Goal: Task Accomplishment & Management: Complete application form

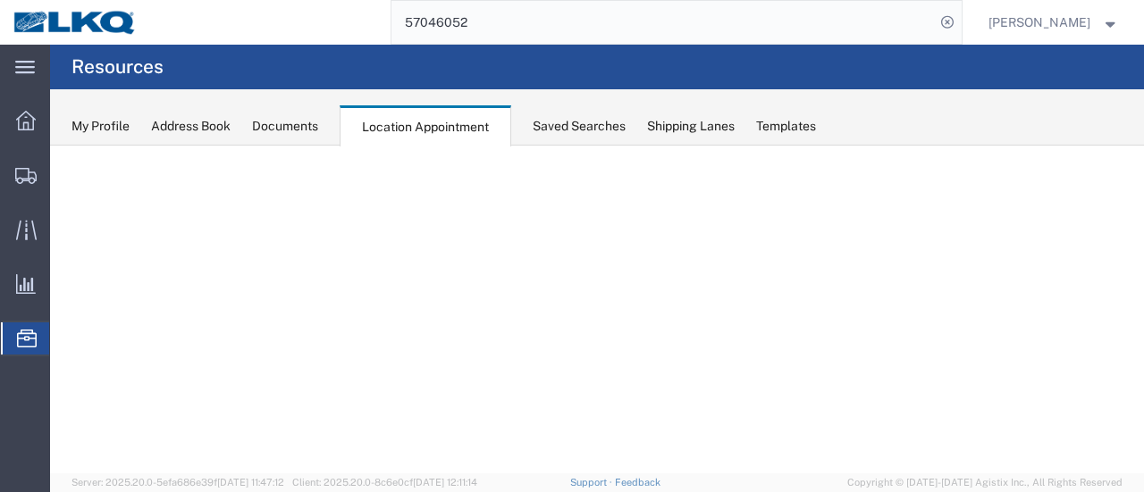
select select "28716"
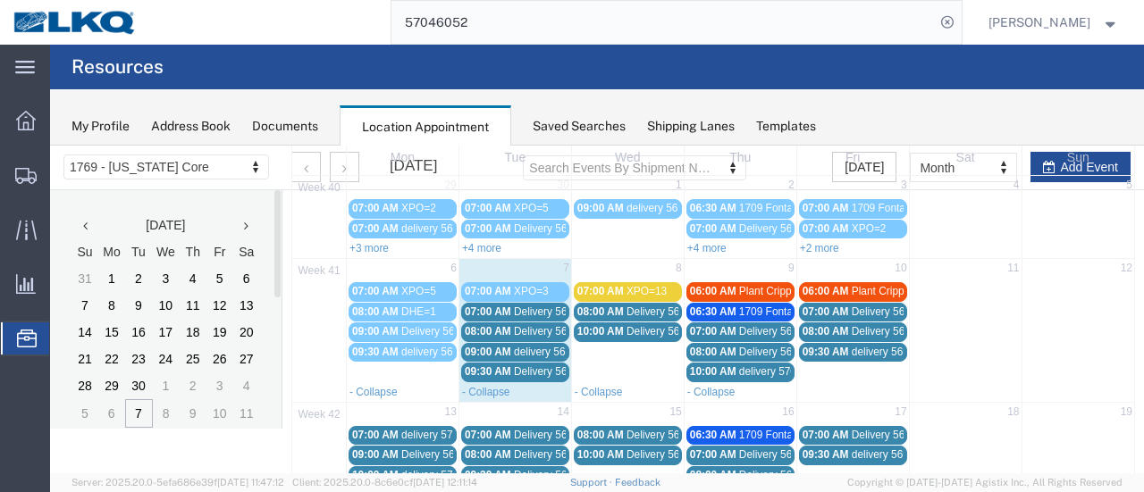
scroll to position [89, 0]
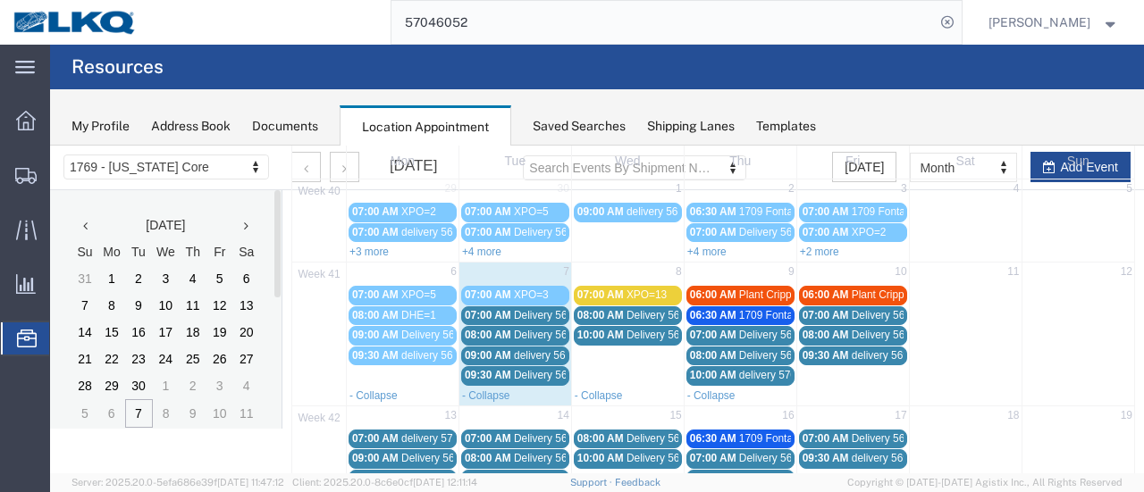
click at [617, 276] on td "8" at bounding box center [627, 274] width 113 height 22
select select "1"
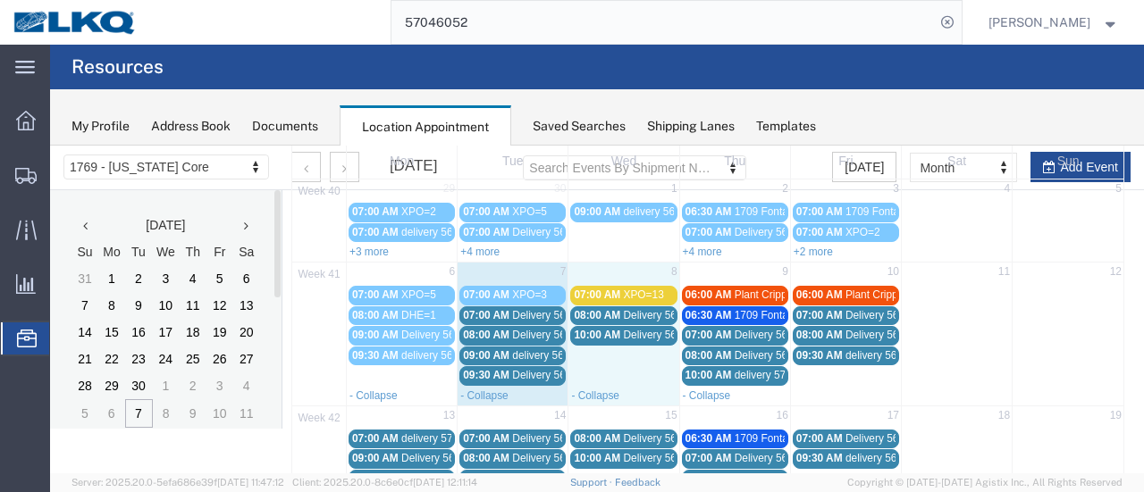
select select
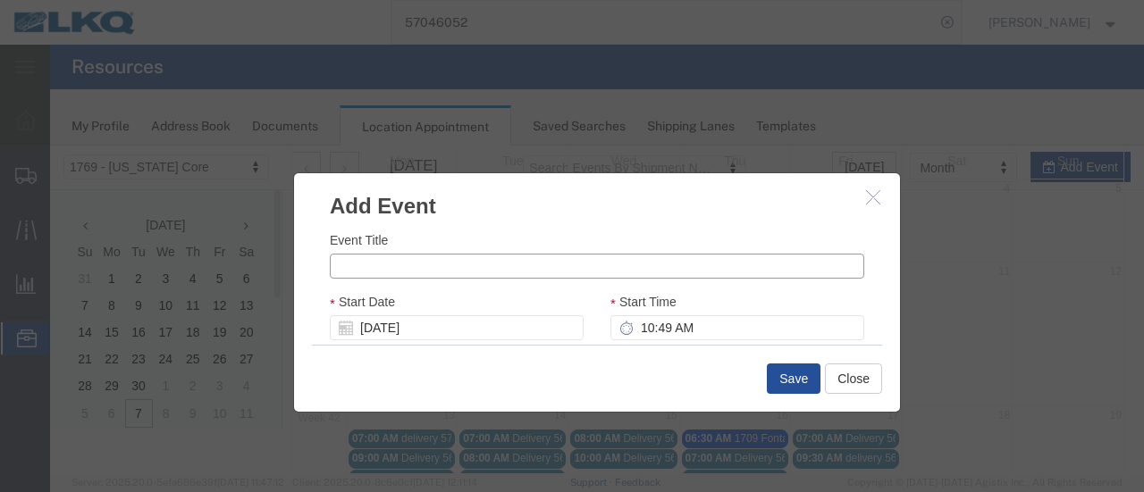
click at [422, 267] on input "Event Title" at bounding box center [597, 266] width 534 height 25
type input "TOTAL=2"
click at [651, 334] on input "10:49 AM" at bounding box center [737, 327] width 254 height 25
type input "8:00 AM"
click at [876, 311] on div "Event Title TOTAL=2 Start Date 10/08/2025 Start Time 8:00 AM End Date 10/08/202…" at bounding box center [597, 283] width 606 height 123
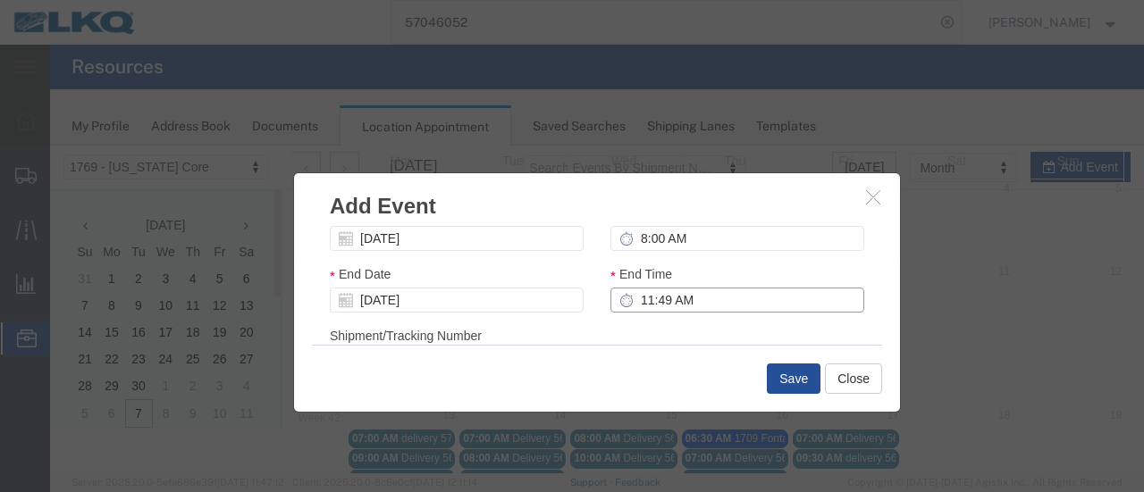
click at [633, 303] on input "11:49 AM" at bounding box center [737, 300] width 254 height 25
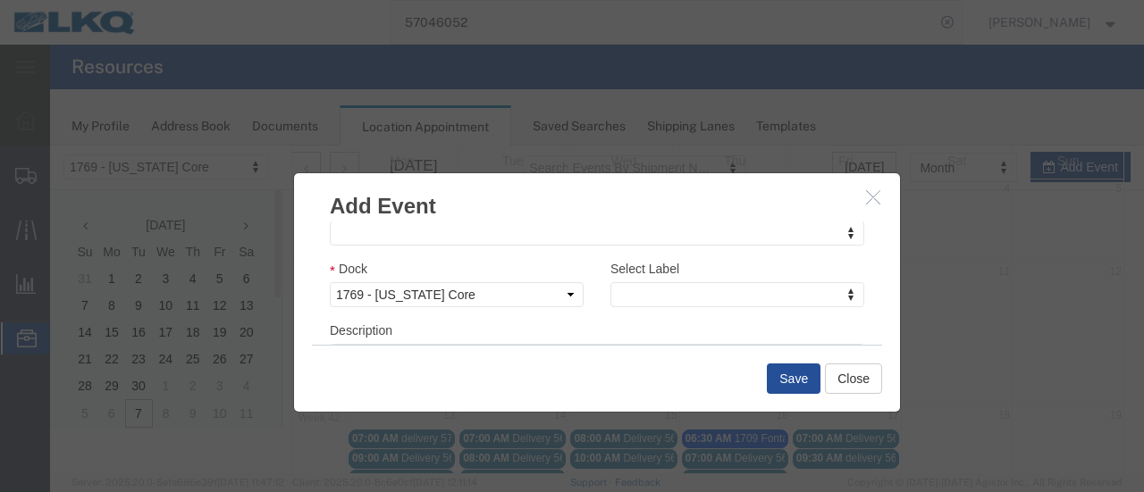
scroll to position [305, 0]
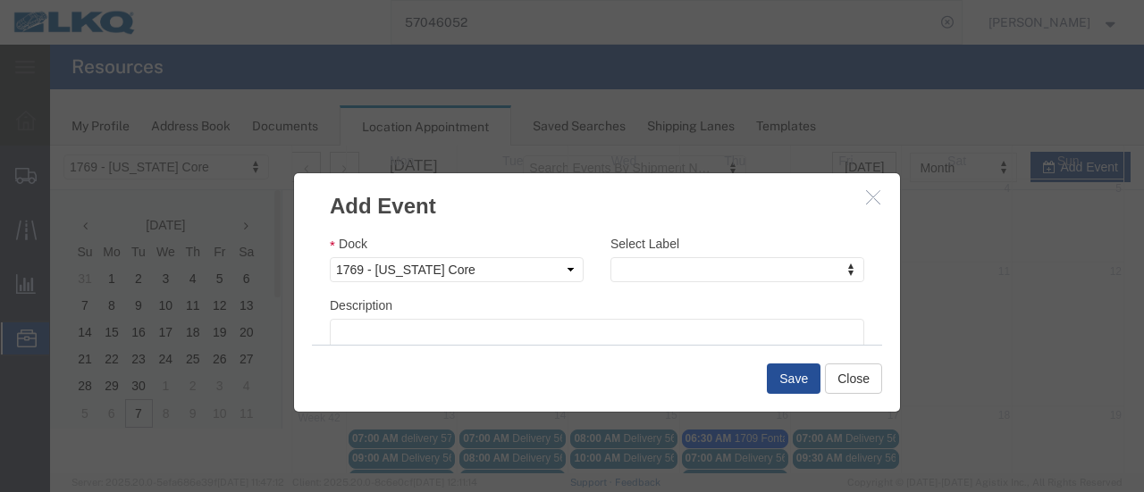
type input "10:00 AM"
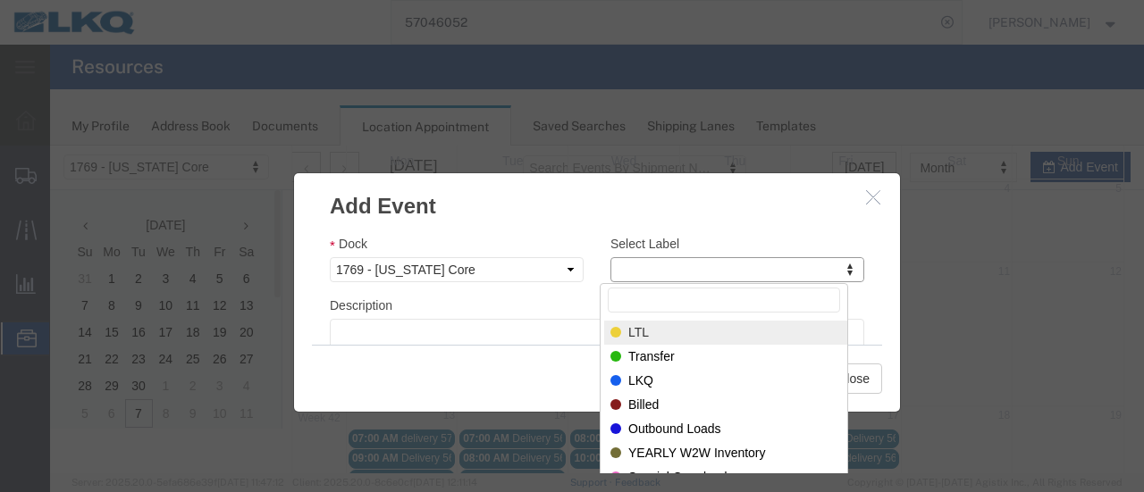
select select "25"
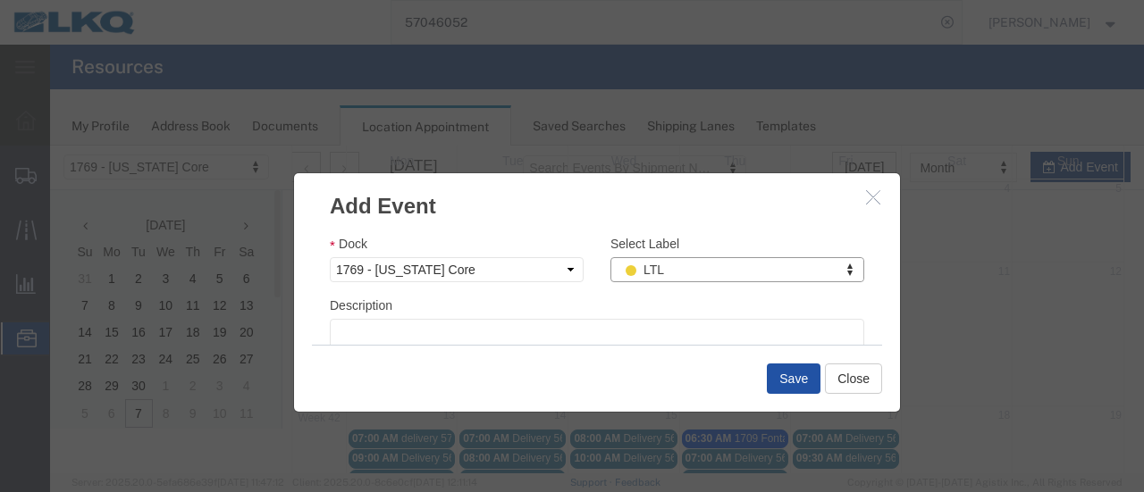
click at [777, 378] on button "Save" at bounding box center [794, 379] width 54 height 30
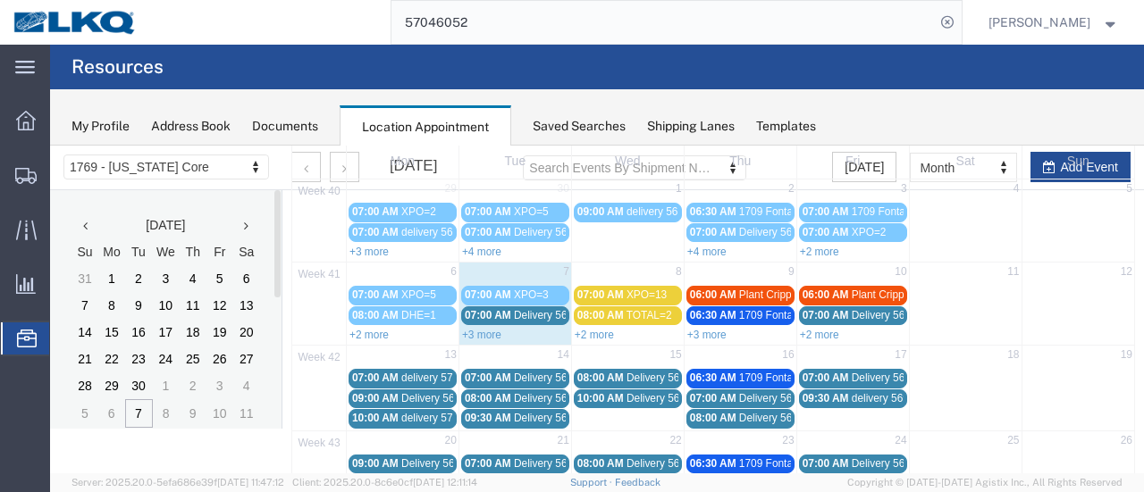
click at [595, 329] on link "+2 more" at bounding box center [594, 335] width 39 height 13
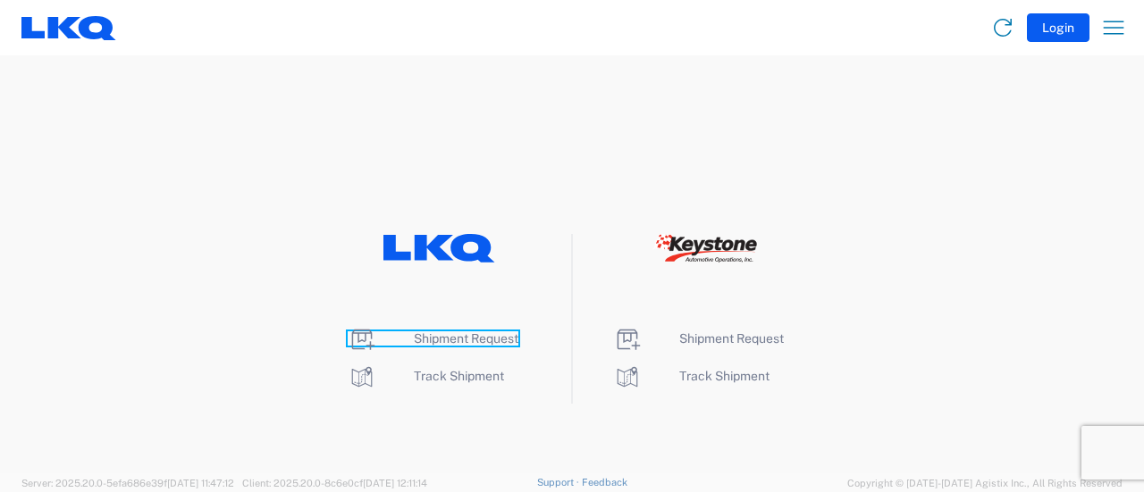
click at [431, 341] on span "Shipment Request" at bounding box center [466, 339] width 105 height 14
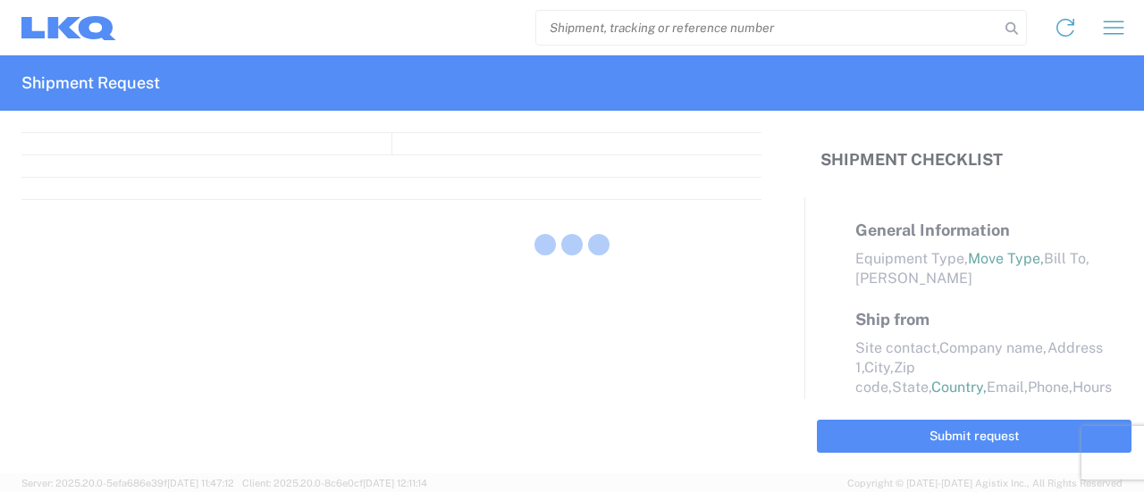
select select "FULL"
select select "LBS"
select select "IN"
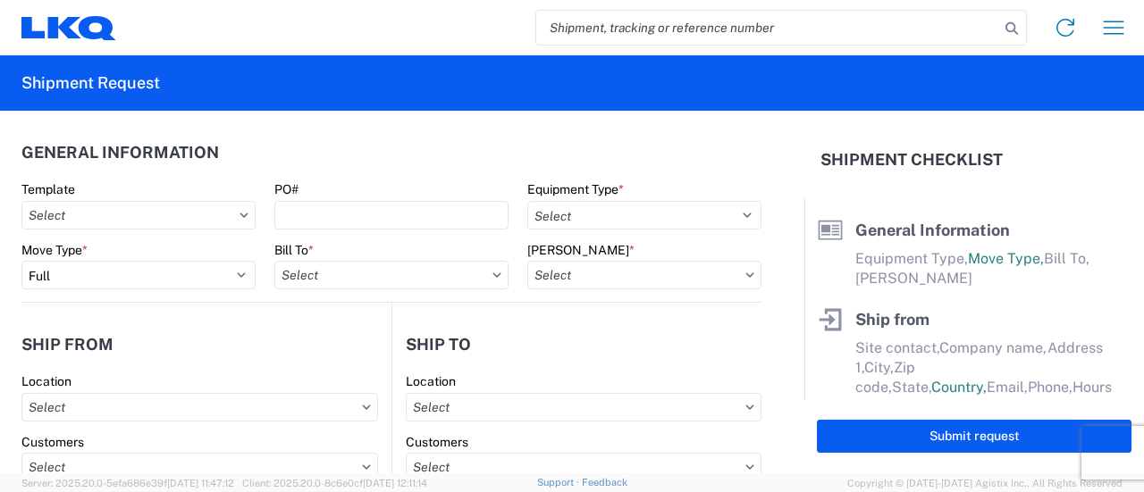
click at [626, 23] on input "search" at bounding box center [767, 28] width 463 height 34
paste input "56926247"
type input "56926247"
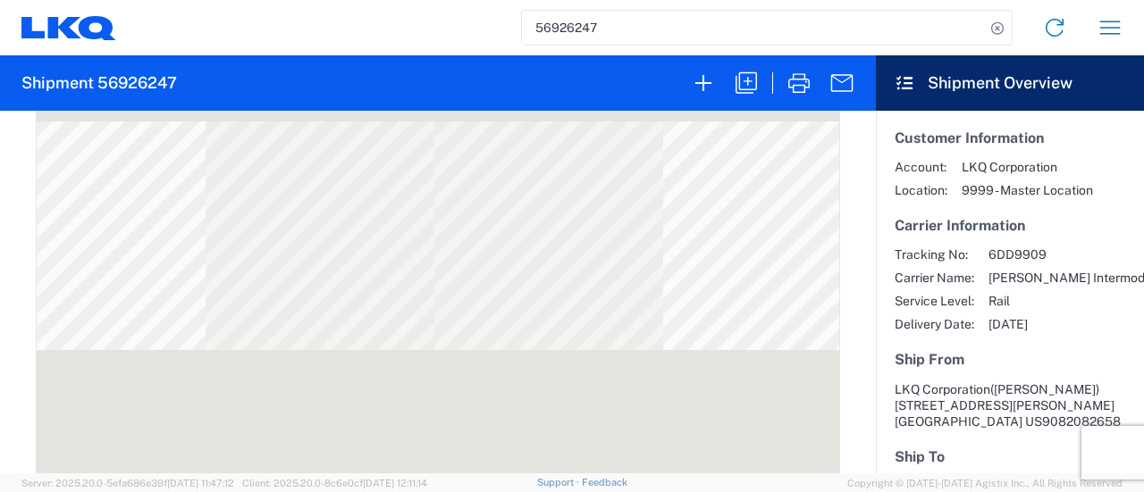
scroll to position [804, 0]
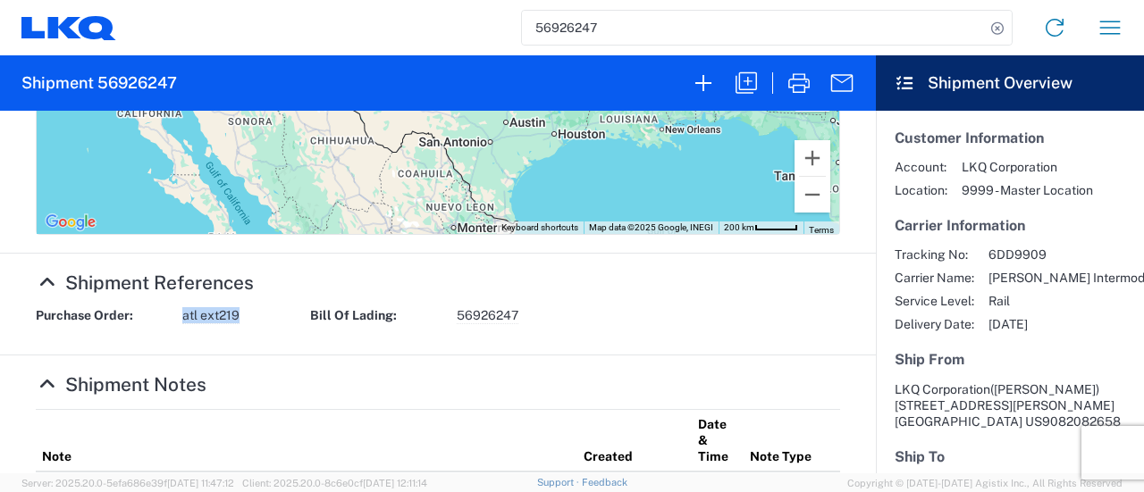
drag, startPoint x: 236, startPoint y: 321, endPoint x: 167, endPoint y: 315, distance: 69.0
click at [165, 314] on div "Purchase Order: atl ext219" at bounding box center [164, 315] width 274 height 17
copy div "atl ext219"
click at [749, 76] on icon "button" at bounding box center [746, 83] width 29 height 29
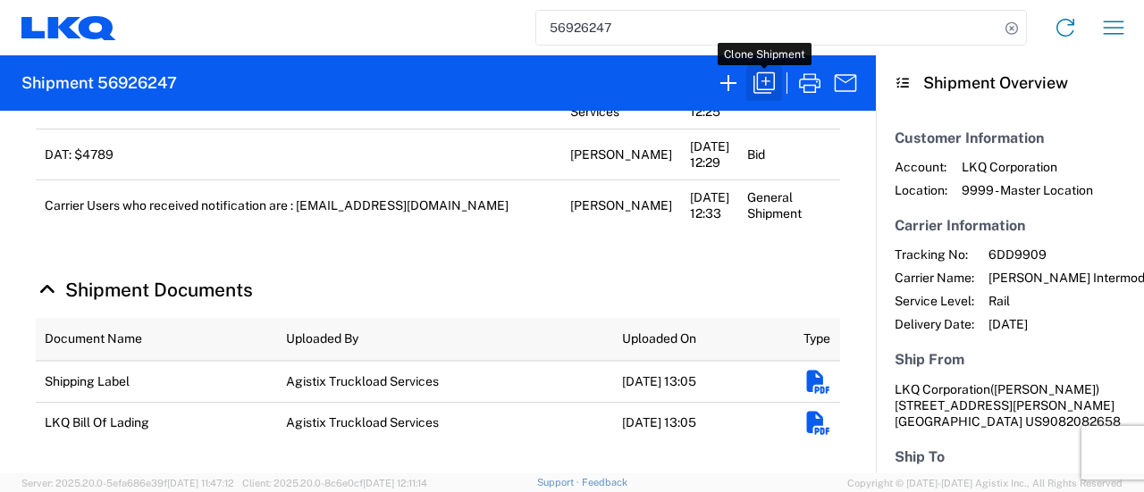
select select "FULL"
select select "US"
select select "LBS"
select select "IN"
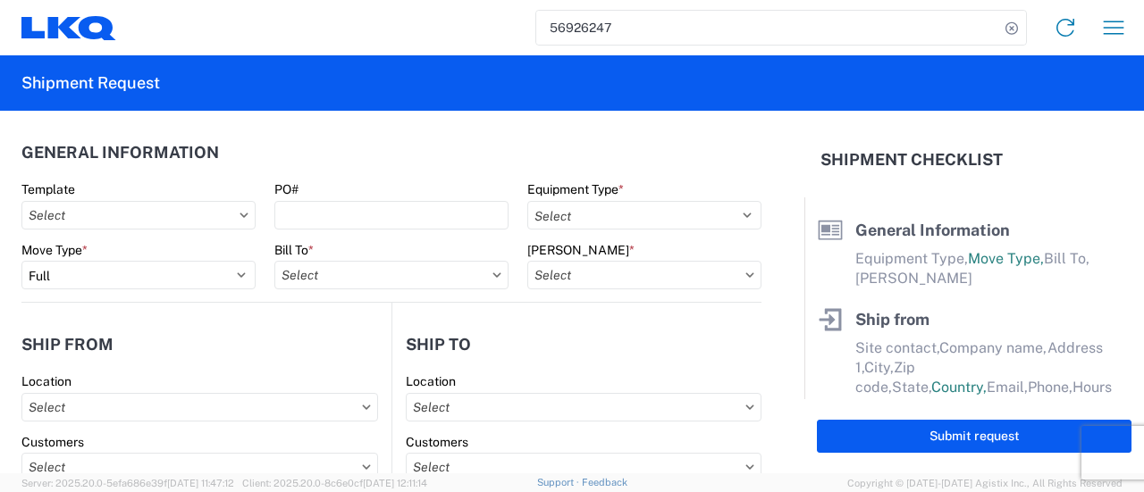
select select "BCAR"
type input "[PERSON_NAME]"
type input "LKQ Corporation"
type input "[STREET_ADDRESS][PERSON_NAME]"
type input "[GEOGRAPHIC_DATA]"
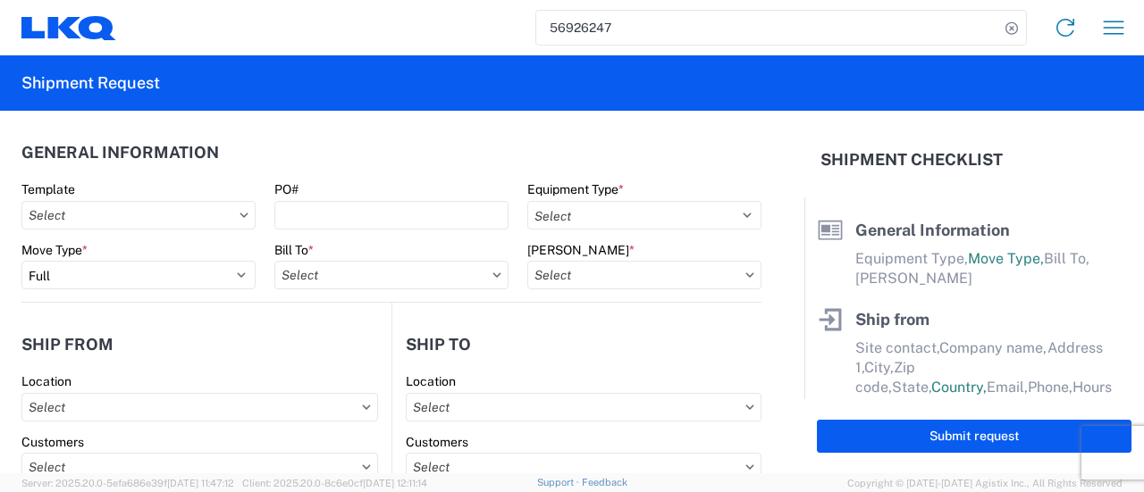
type input "91761"
type input "[EMAIL_ADDRESS][DOMAIN_NAME]"
type input "9082082658"
type input "06:00:00"
type input "11:00:00"
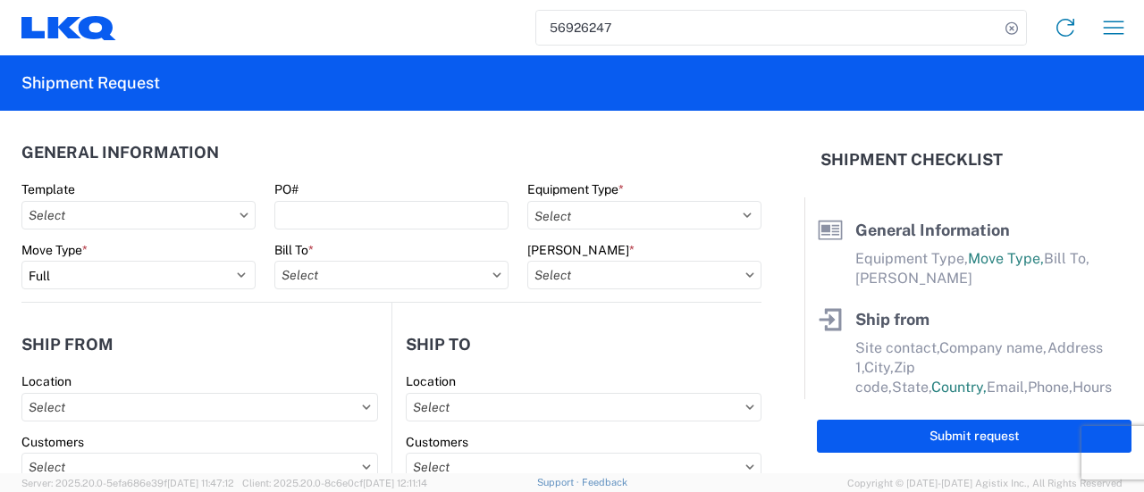
select select
type input "[PERSON_NAME]"
type input "LKQ Corporation"
type input "[STREET_ADDRESS]"
type input "[GEOGRAPHIC_DATA]"
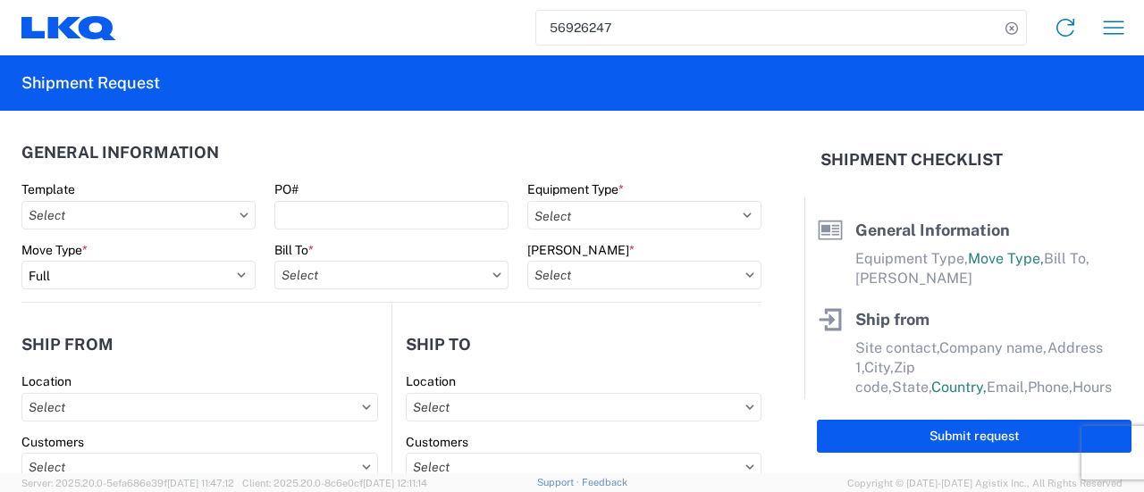
type input "30336"
type input "[PHONE_NUMBER]"
type input "08:00:00"
type input "08:15:00"
select select
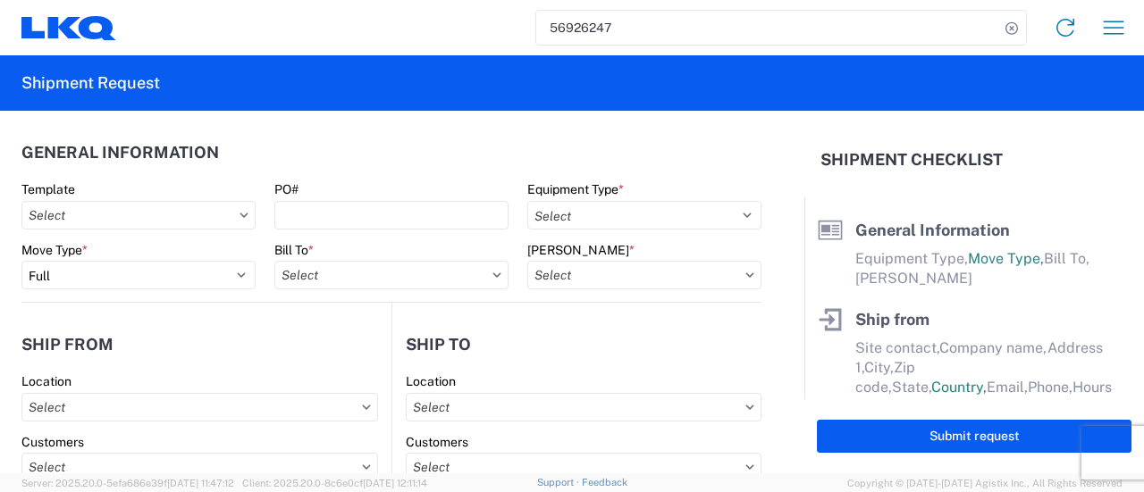
type input "[PERSON_NAME]"
type input "[EMAIL_ADDRESS][DOMAIN_NAME]"
type input "9082082658"
type input "[DATE]"
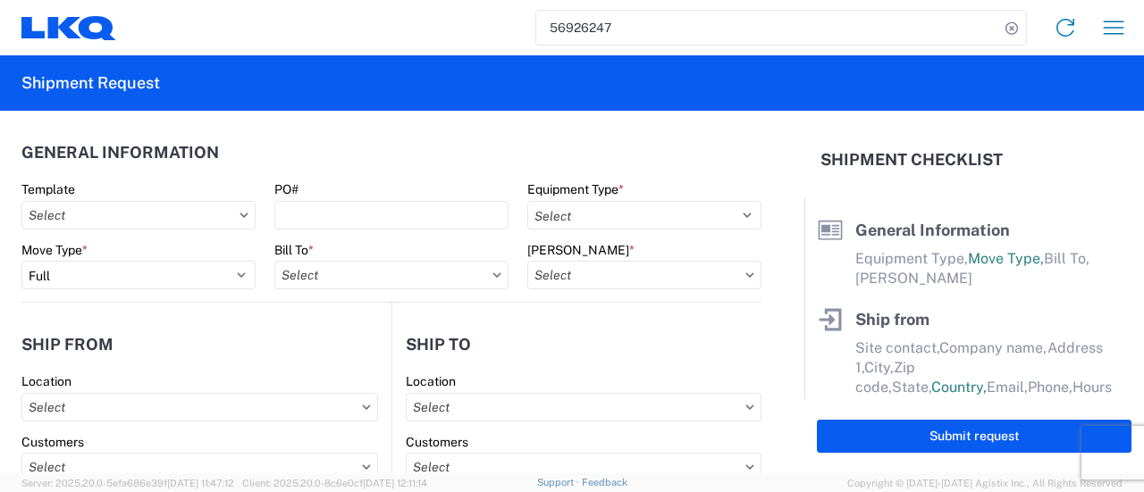
type input "[DATE]"
type input "42500"
type input "Engines, Transmissions"
type input "30"
type input "0"
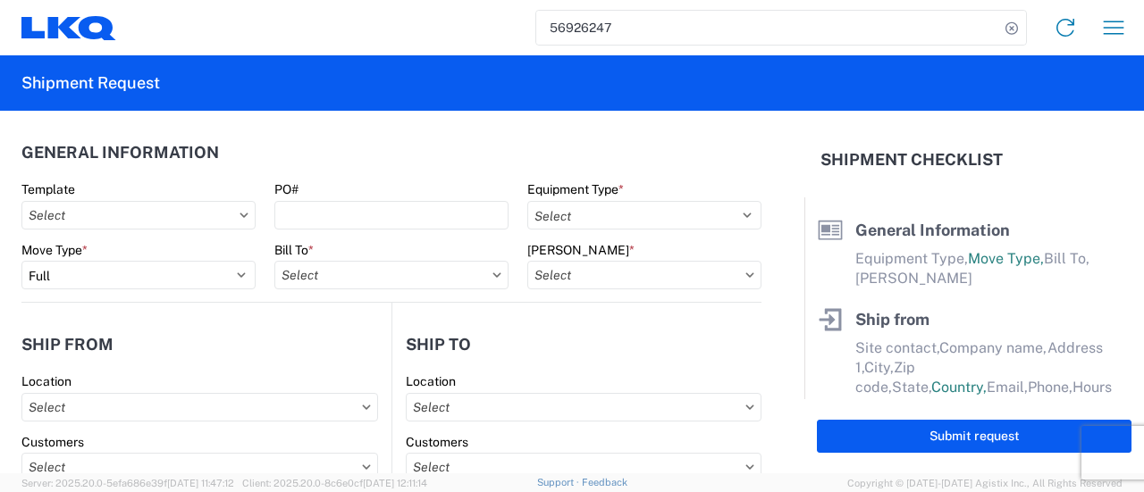
type input "4"
type input "0.67"
select select "FT"
select select
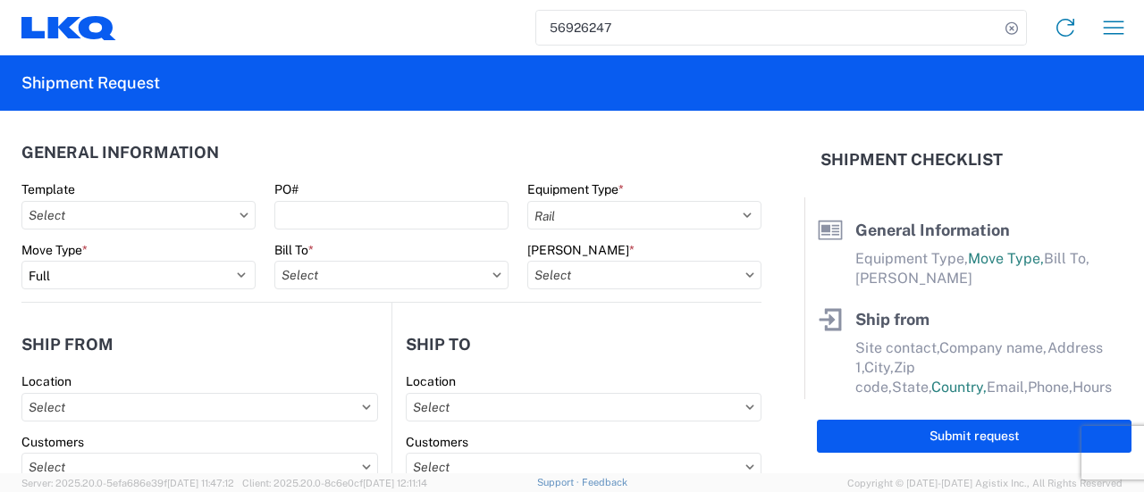
select select
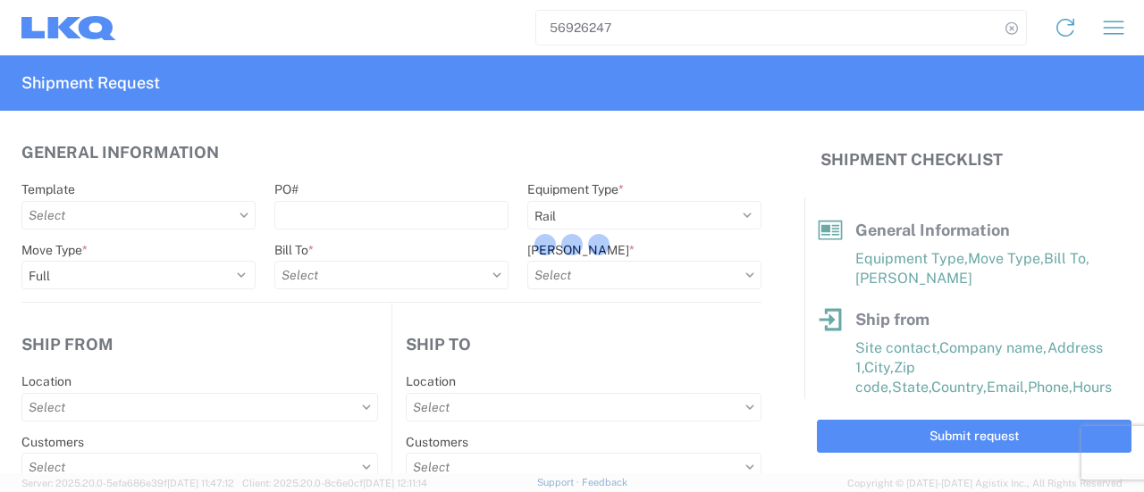
type input "1769 - [US_STATE] Core"
type input "1634 - [GEOGRAPHIC_DATA] - [PERSON_NAME] - Boat Rock"
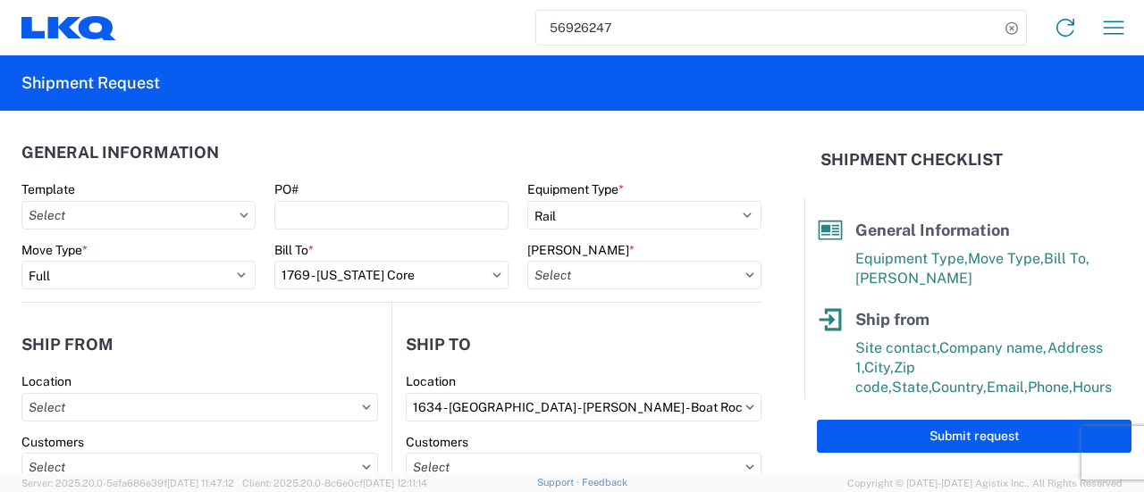
type input "1769-6300-66000-0000 - 1769 Freight Out"
type input "1769 - [US_STATE] Core"
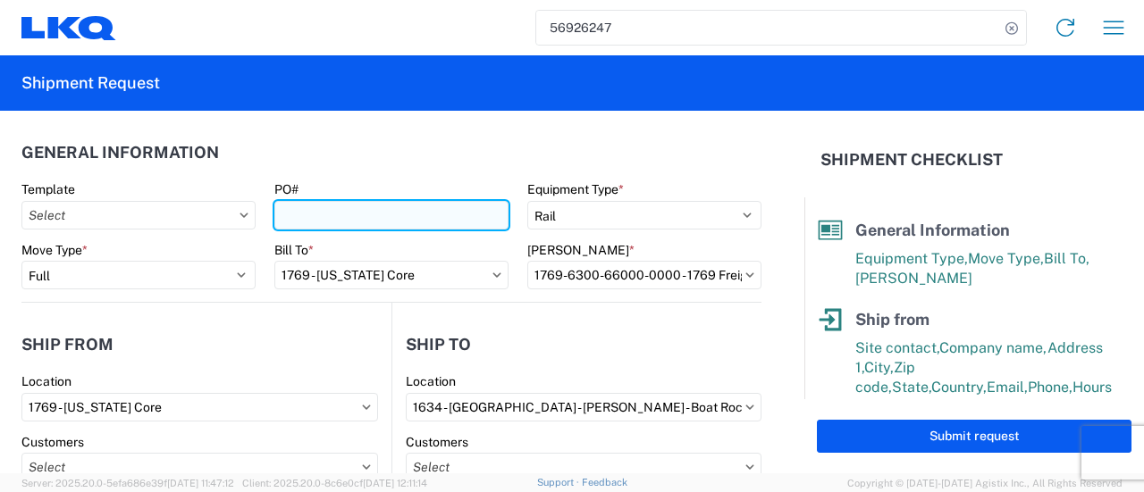
click at [354, 213] on input "PO#" at bounding box center [391, 215] width 234 height 29
paste input "atl ext219"
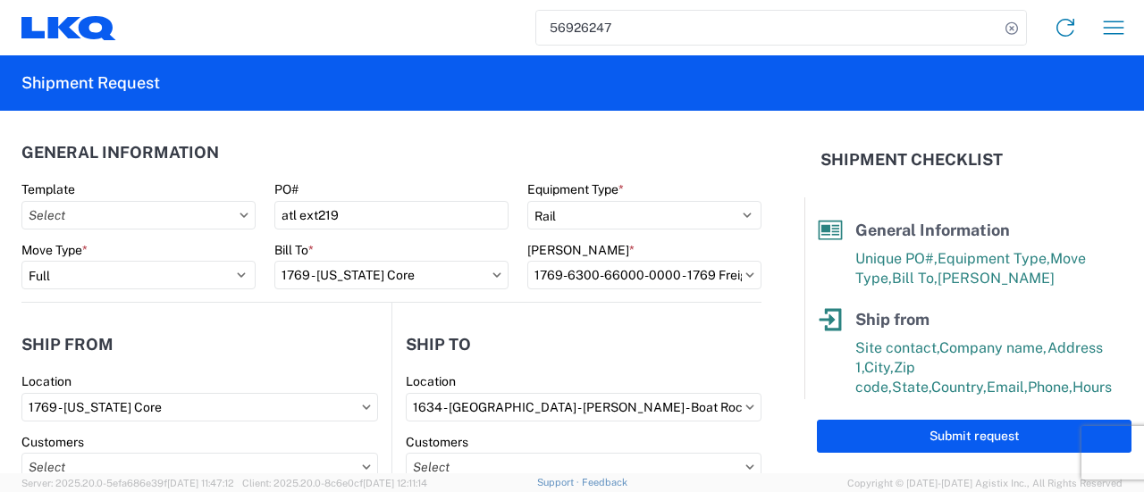
click at [359, 177] on agx-form-section "General Information Template PO# atl ext219 Equipment Type * Select 53’ Dry Van…" at bounding box center [391, 217] width 740 height 170
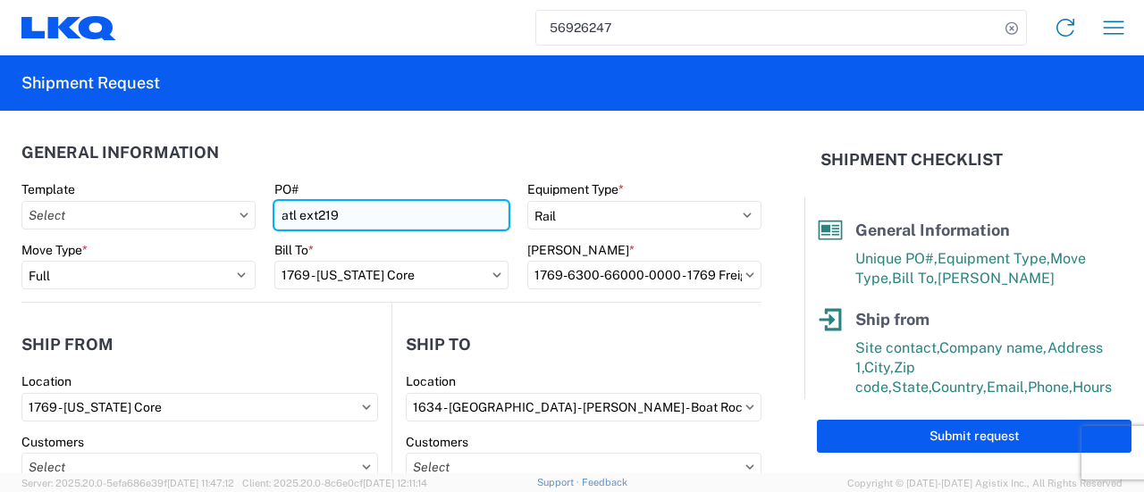
click at [340, 219] on input "atl ext219" at bounding box center [391, 215] width 234 height 29
click at [282, 216] on input "atl ext219" at bounding box center [391, 215] width 234 height 29
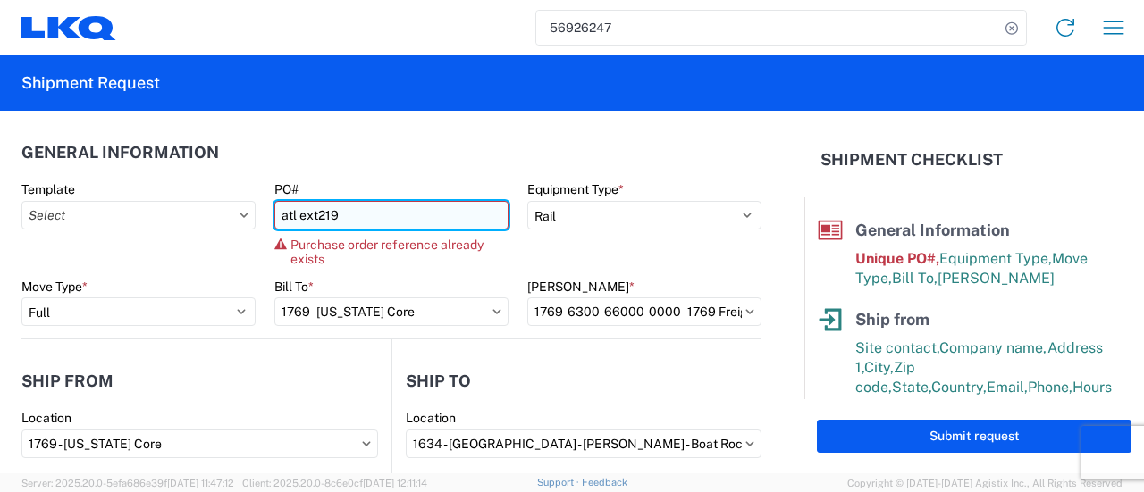
drag, startPoint x: 332, startPoint y: 221, endPoint x: 346, endPoint y: 223, distance: 13.7
click at [334, 221] on input "atl ext219" at bounding box center [391, 215] width 234 height 29
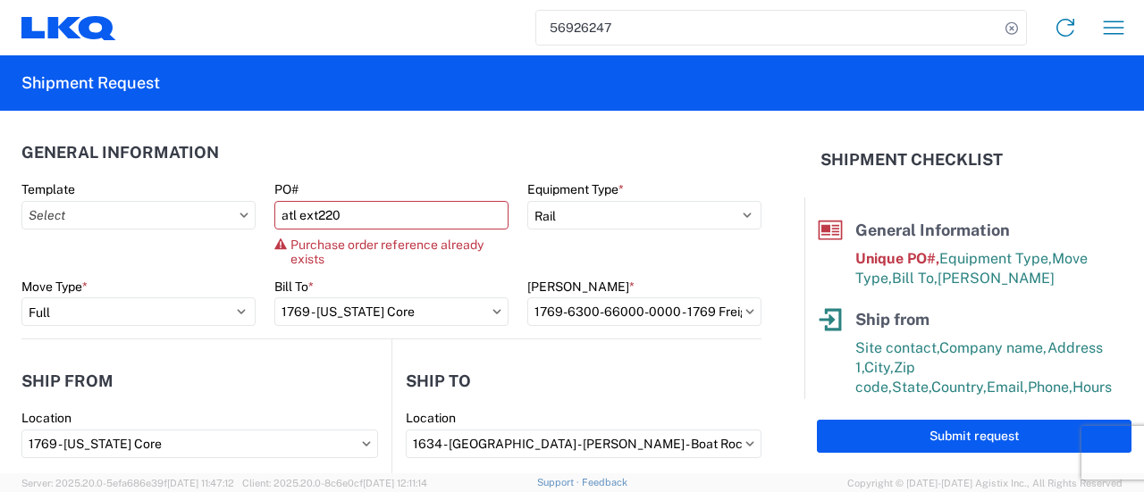
click at [325, 151] on header "General Information" at bounding box center [391, 152] width 740 height 40
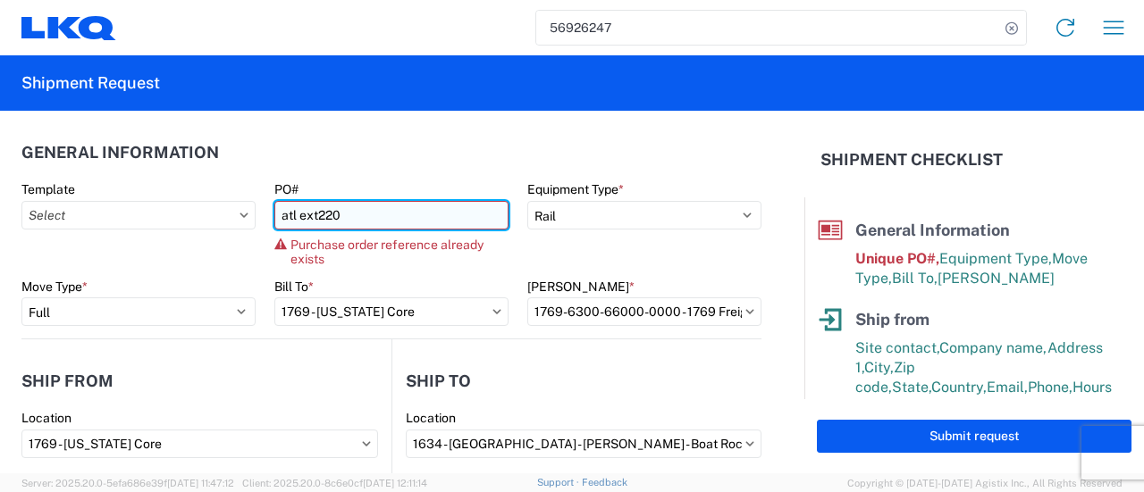
click at [341, 217] on input "atl ext220" at bounding box center [391, 215] width 234 height 29
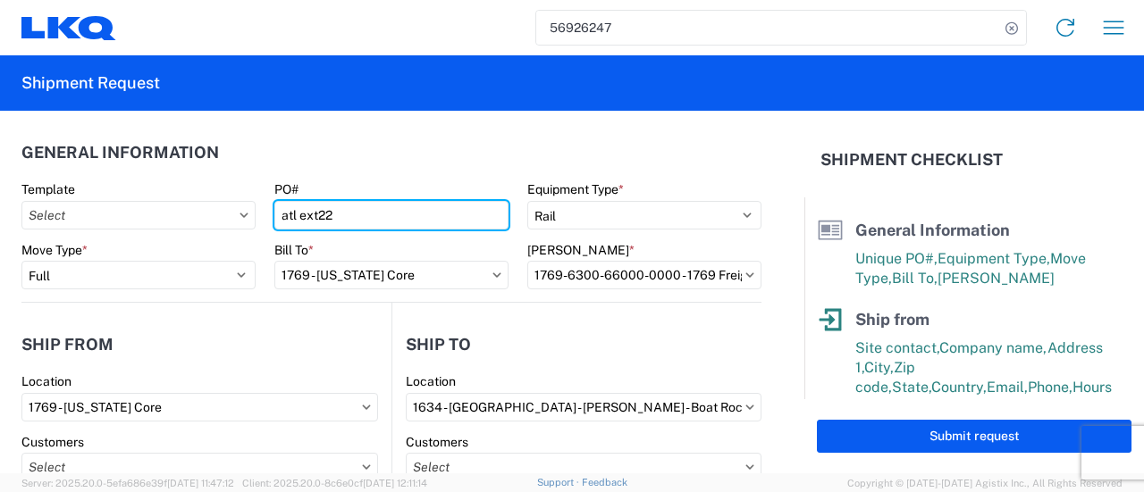
type input "atl ext221"
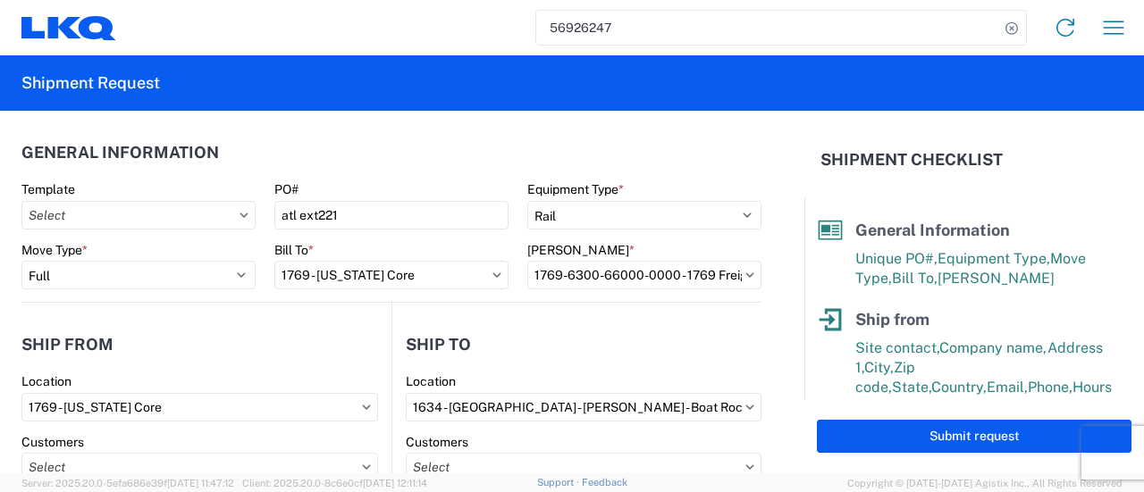
click at [386, 180] on agx-form-section "General Information Template PO# atl ext221 Equipment Type * Select 53’ Dry Van…" at bounding box center [391, 217] width 740 height 170
click at [373, 181] on div "PO#" at bounding box center [391, 189] width 234 height 16
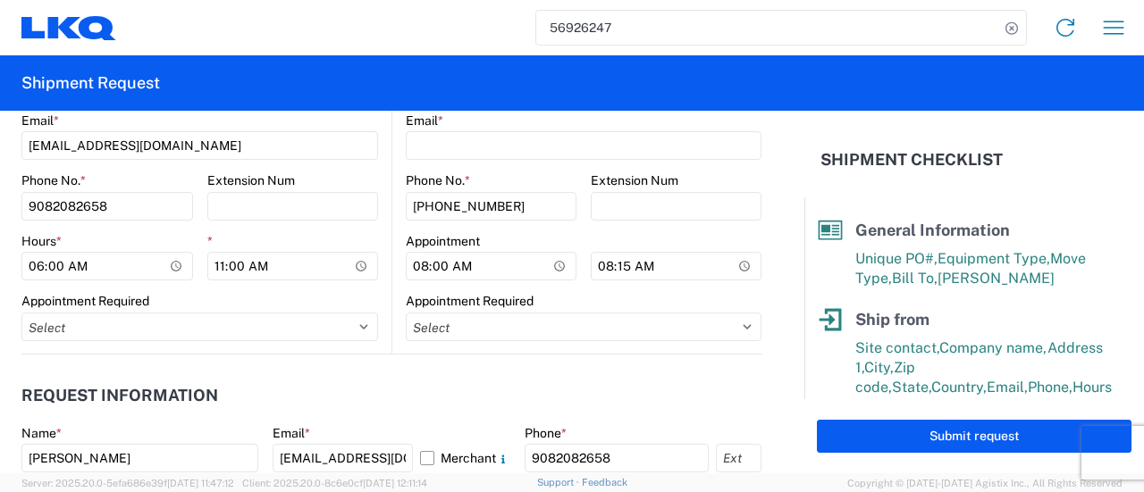
scroll to position [715, 0]
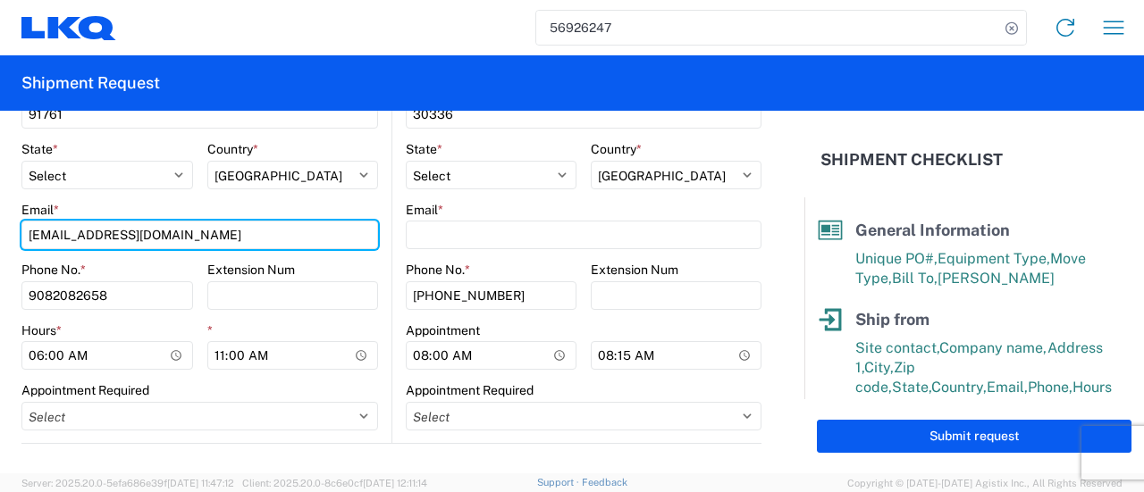
drag, startPoint x: 184, startPoint y: 233, endPoint x: 0, endPoint y: 240, distance: 184.2
click at [0, 240] on form "General Information Template PO# atl ext221 Equipment Type * Select 53’ Dry Van…" at bounding box center [402, 292] width 804 height 363
type input "[EMAIL_ADDRESS][DOMAIN_NAME]"
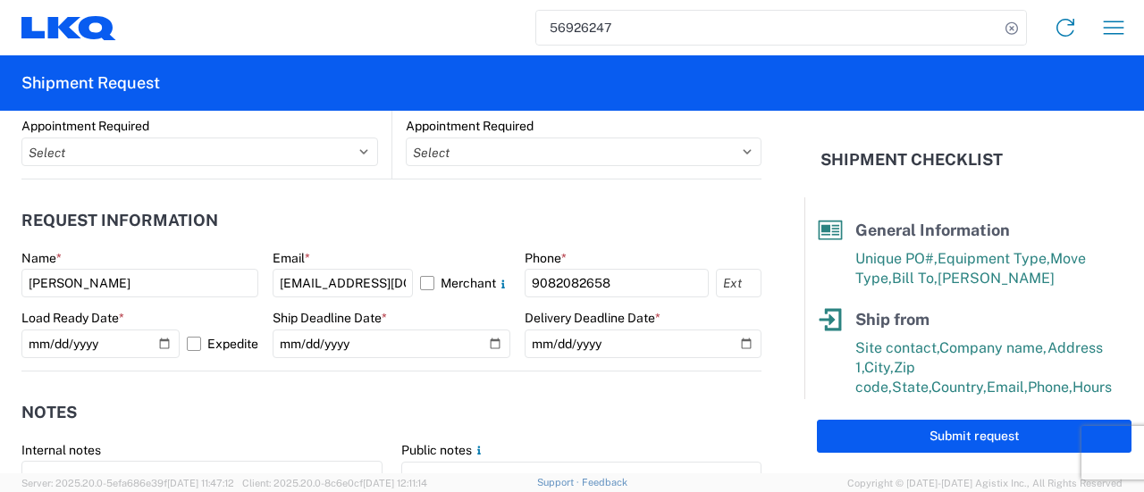
scroll to position [983, 0]
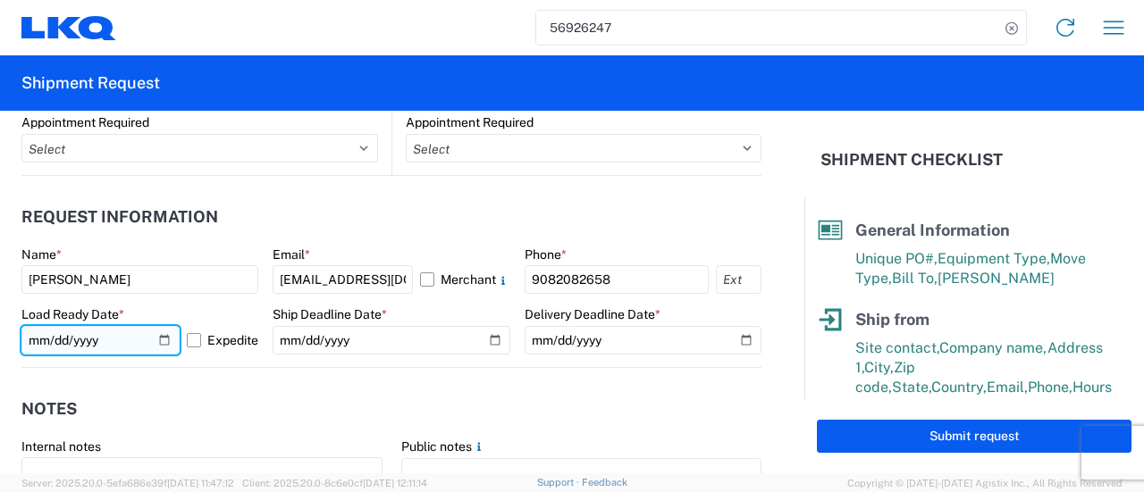
click at [162, 341] on input "[DATE]" at bounding box center [100, 340] width 158 height 29
type input "[DATE]"
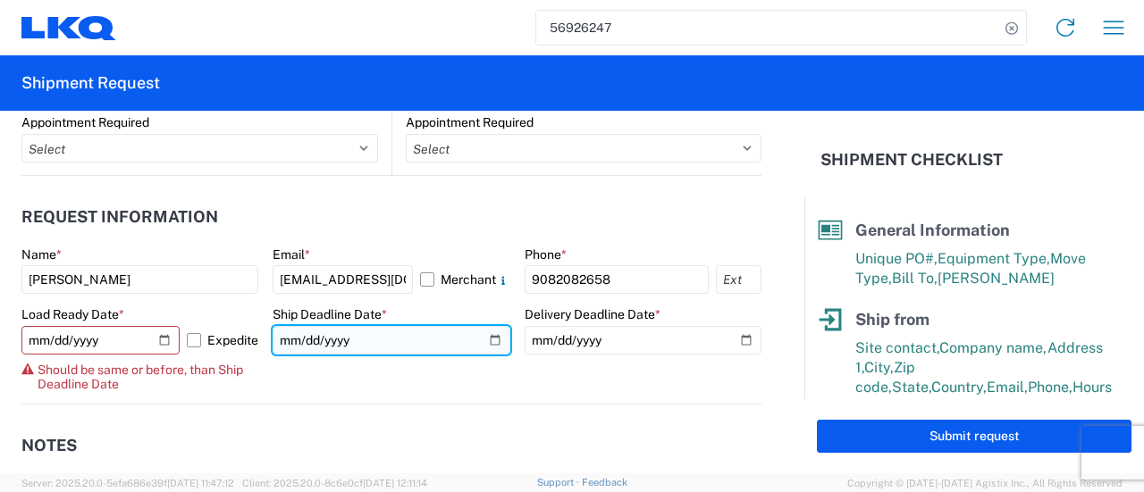
click at [483, 339] on input "[DATE]" at bounding box center [391, 340] width 237 height 29
type input "[DATE]"
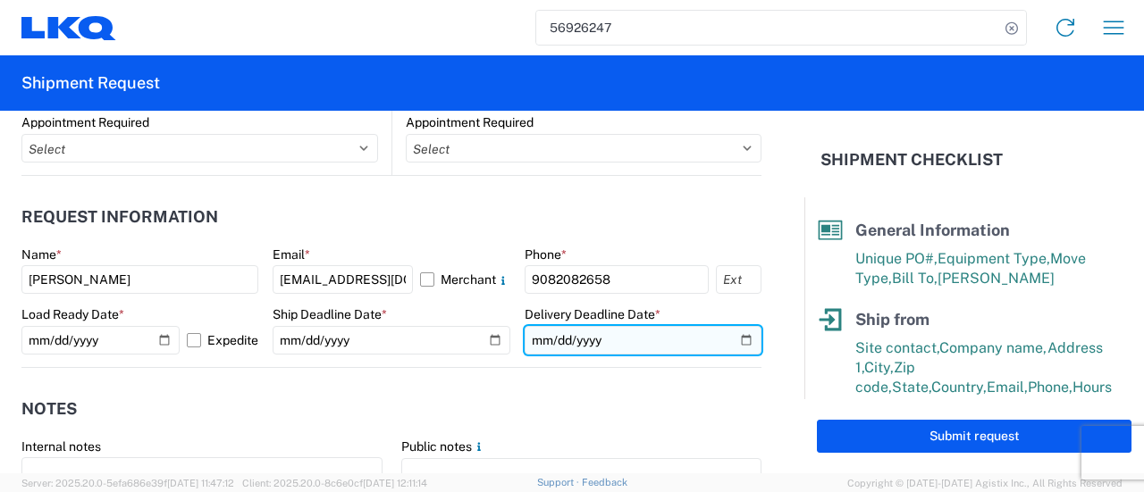
click at [733, 343] on input "[DATE]" at bounding box center [643, 340] width 237 height 29
type input "[DATE]"
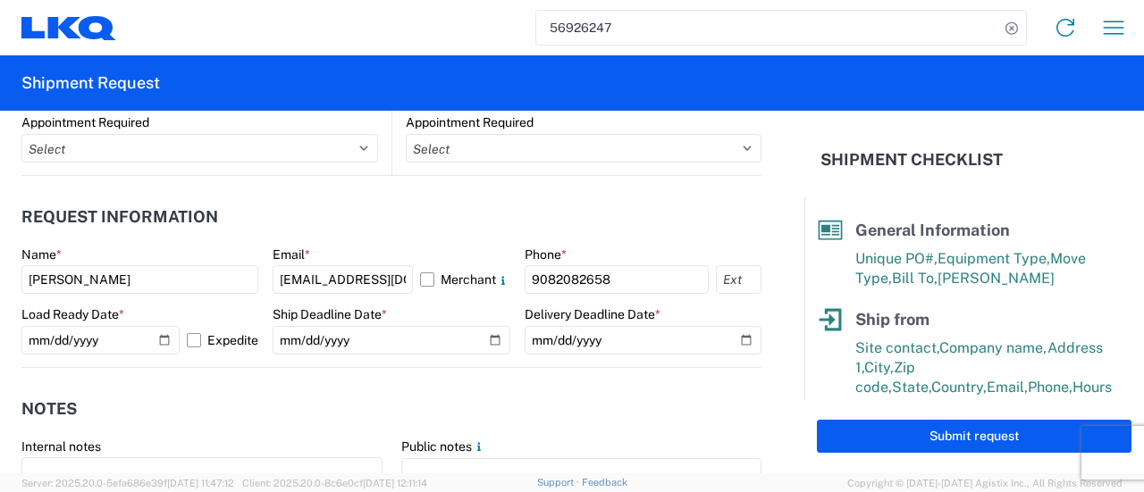
click at [458, 378] on agx-notes "Notes Internal notes Public notes Quote only" at bounding box center [391, 464] width 740 height 192
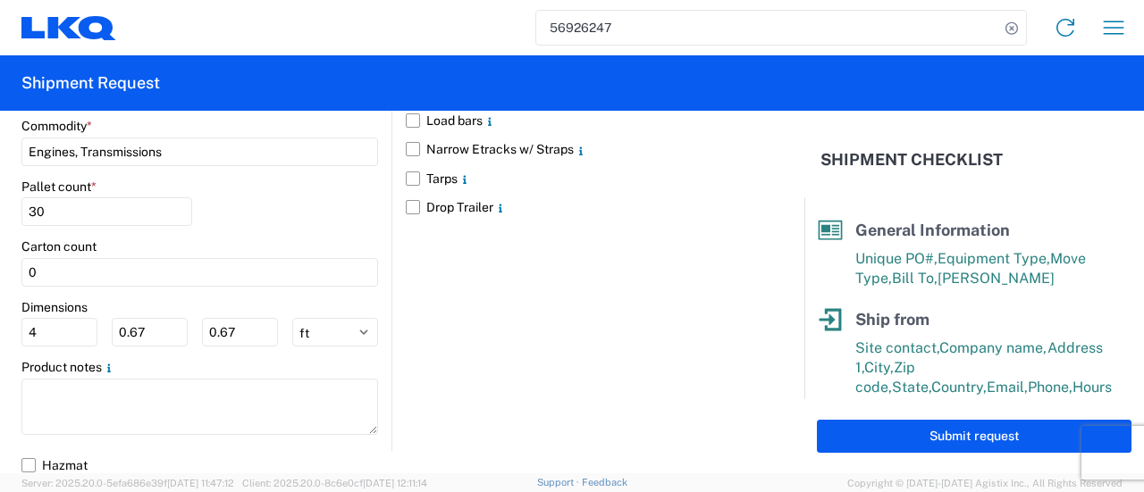
scroll to position [1881, 0]
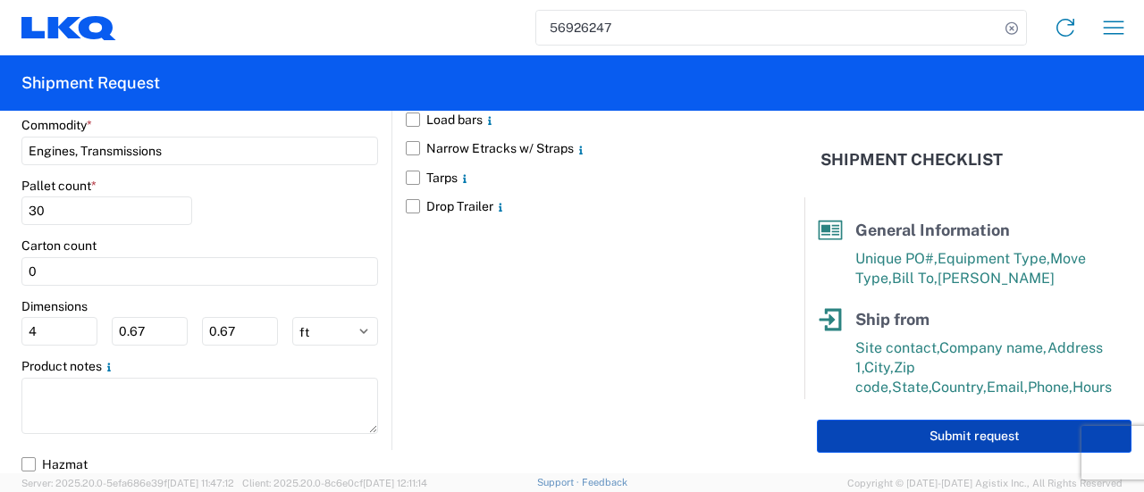
click at [957, 438] on button "Submit request" at bounding box center [974, 436] width 315 height 33
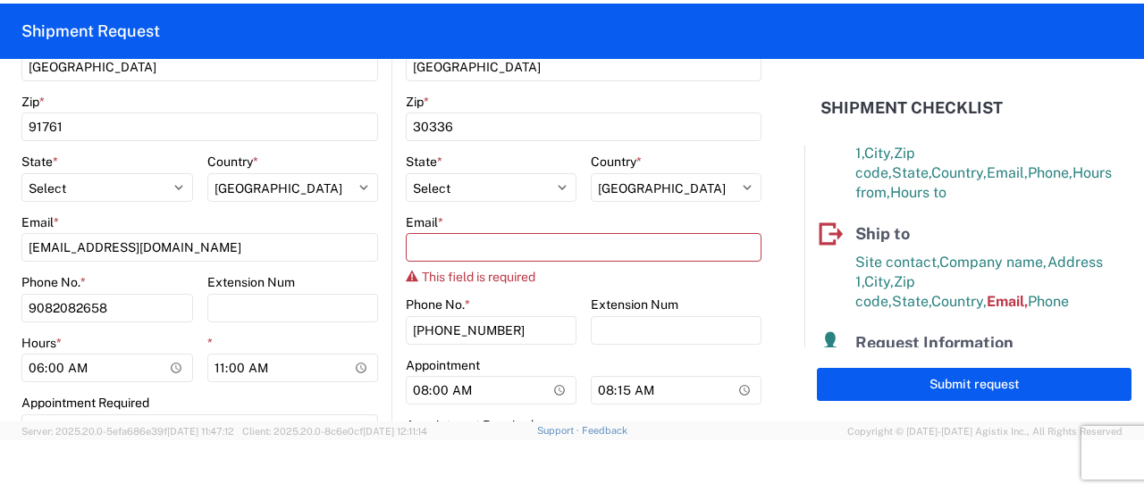
scroll to position [563, 0]
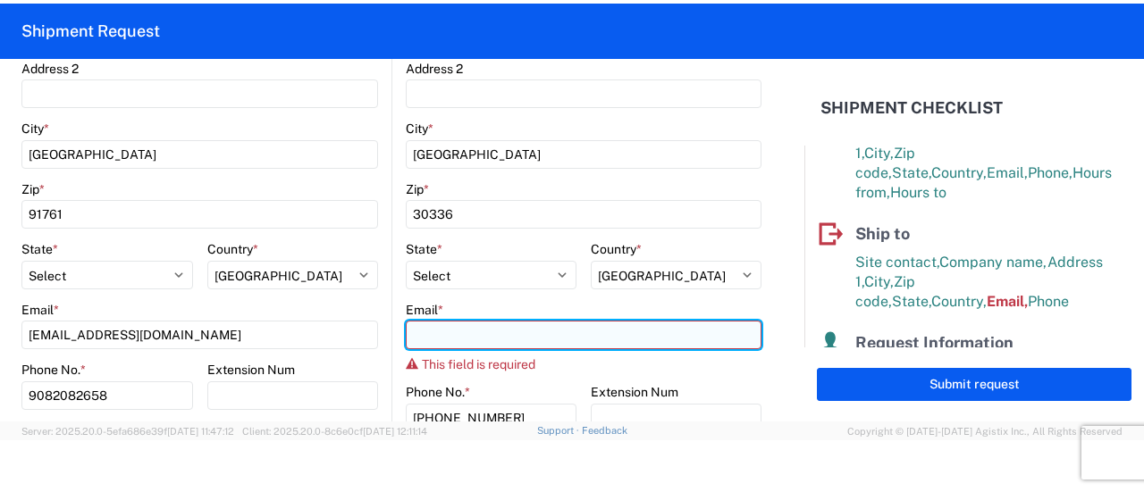
click at [456, 337] on input "Email *" at bounding box center [584, 335] width 356 height 29
type input "J"
paste input "[EMAIL_ADDRESS][DOMAIN_NAME]"
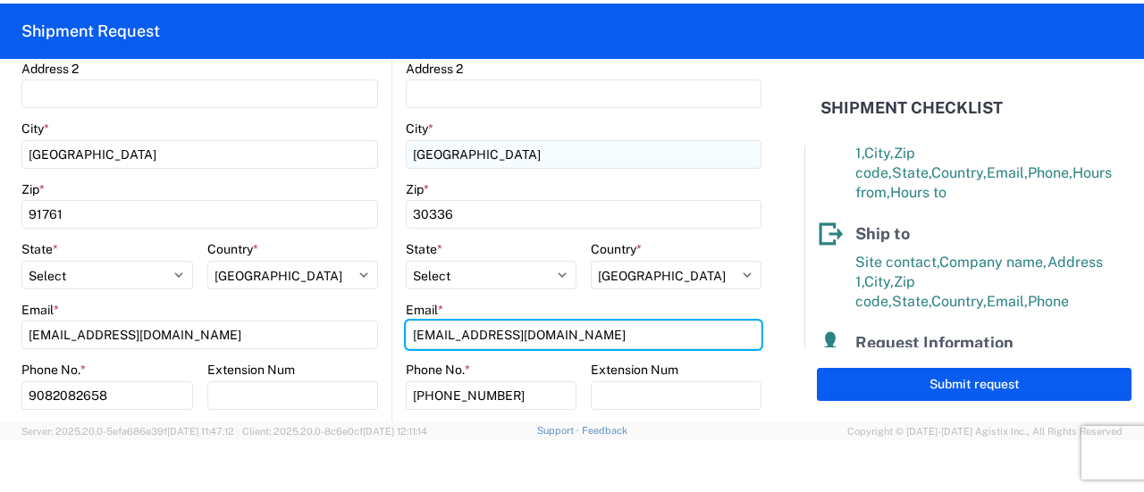
type input "[EMAIL_ADDRESS][DOMAIN_NAME]"
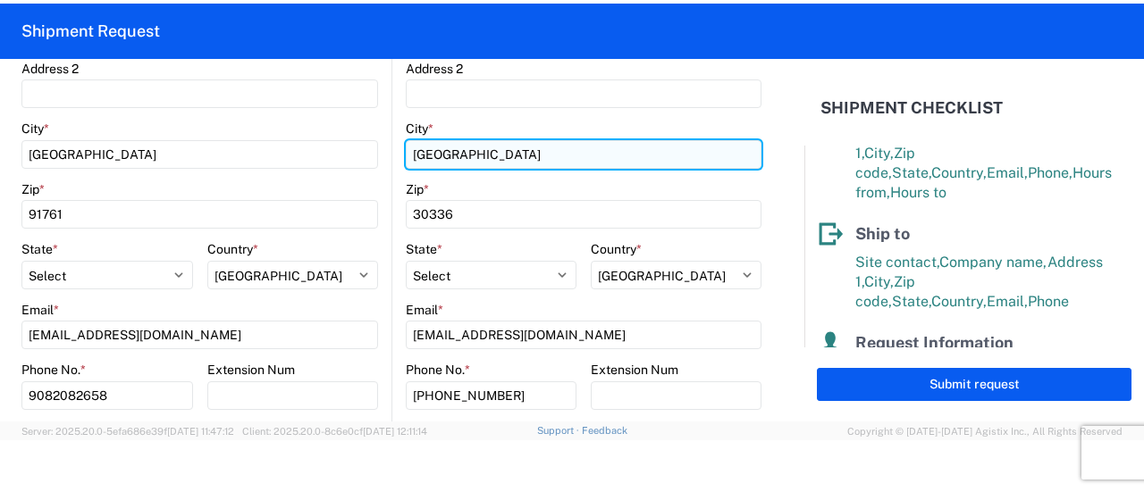
click at [521, 151] on input "[GEOGRAPHIC_DATA]" at bounding box center [584, 154] width 356 height 29
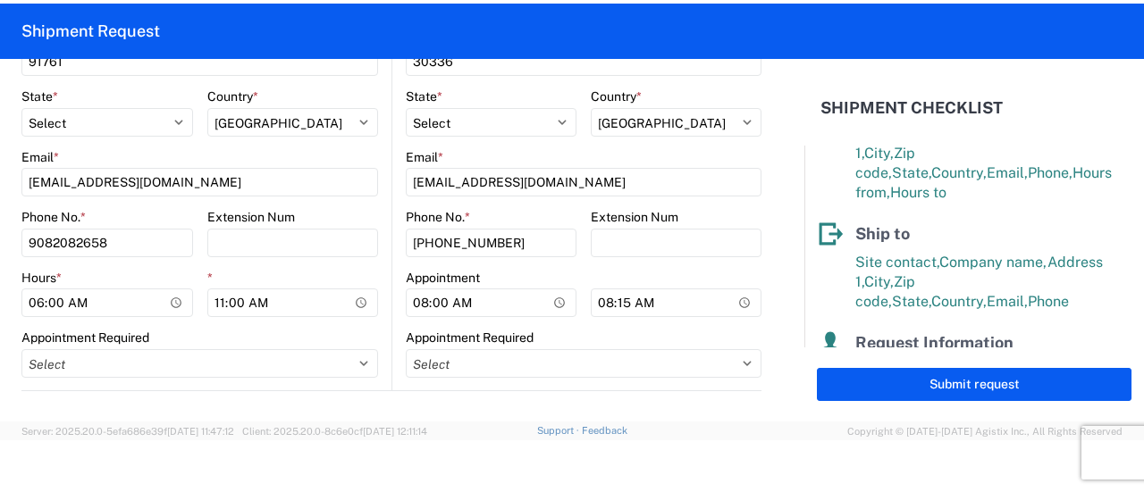
scroll to position [742, 0]
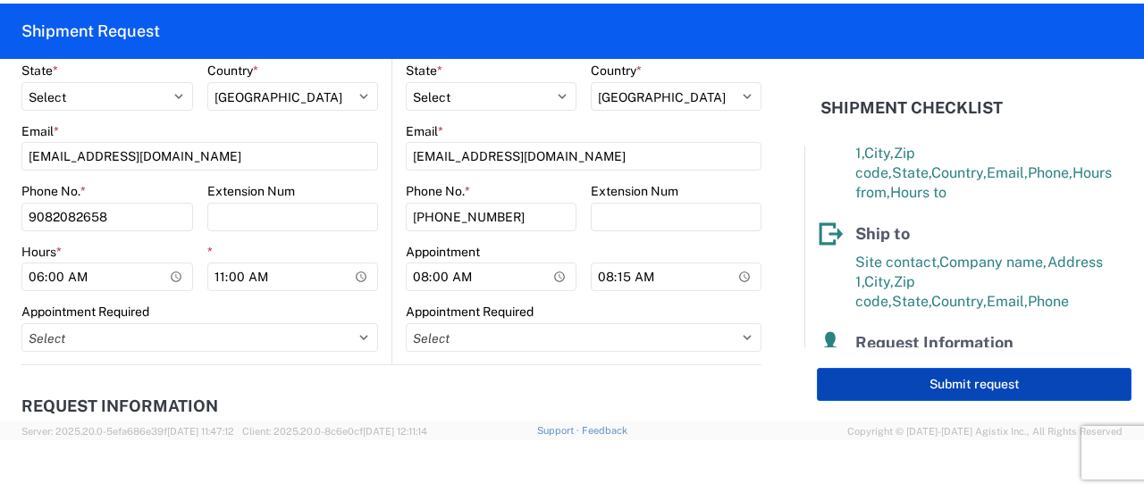
click at [969, 381] on button "Submit request" at bounding box center [974, 384] width 315 height 33
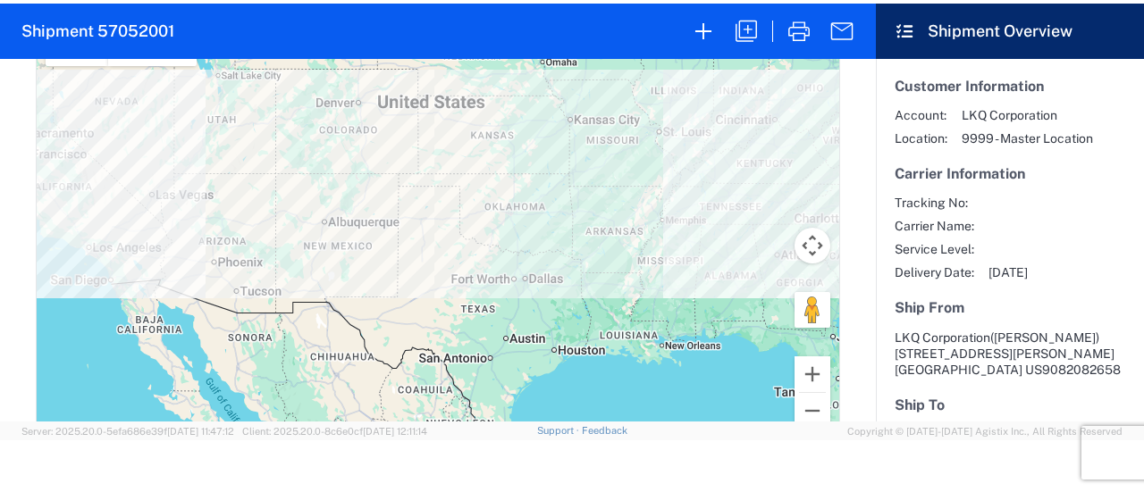
scroll to position [804, 0]
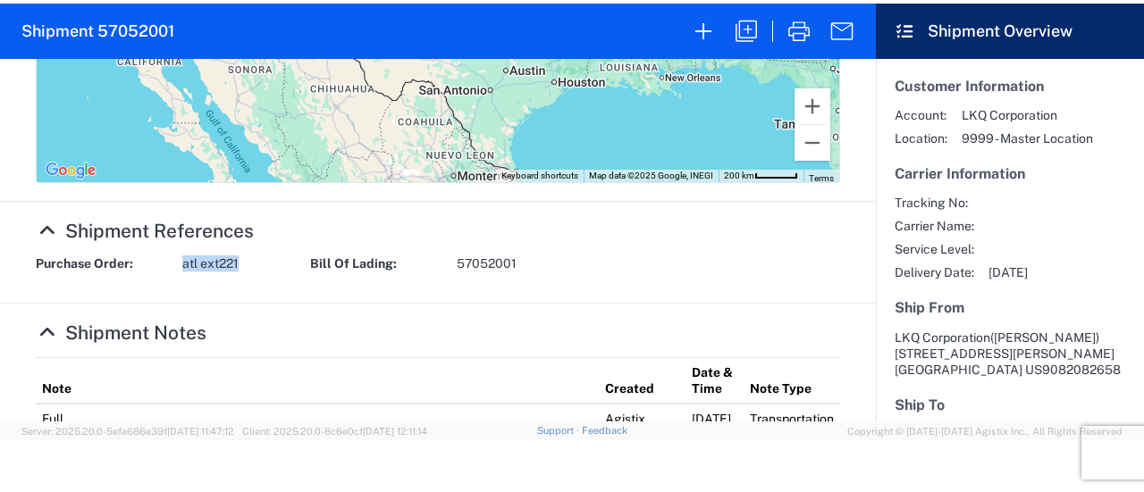
drag, startPoint x: 245, startPoint y: 264, endPoint x: 159, endPoint y: 260, distance: 85.9
click at [159, 260] on div "Purchase Order: atl ext221" at bounding box center [164, 264] width 274 height 17
copy div "atl ext221"
click at [322, 284] on agx-collapsable-section "Shipment References Purchase Order: atl ext221 Bill Of Lading: 57052001" at bounding box center [438, 253] width 876 height 102
drag, startPoint x: 249, startPoint y: 268, endPoint x: 177, endPoint y: 262, distance: 72.7
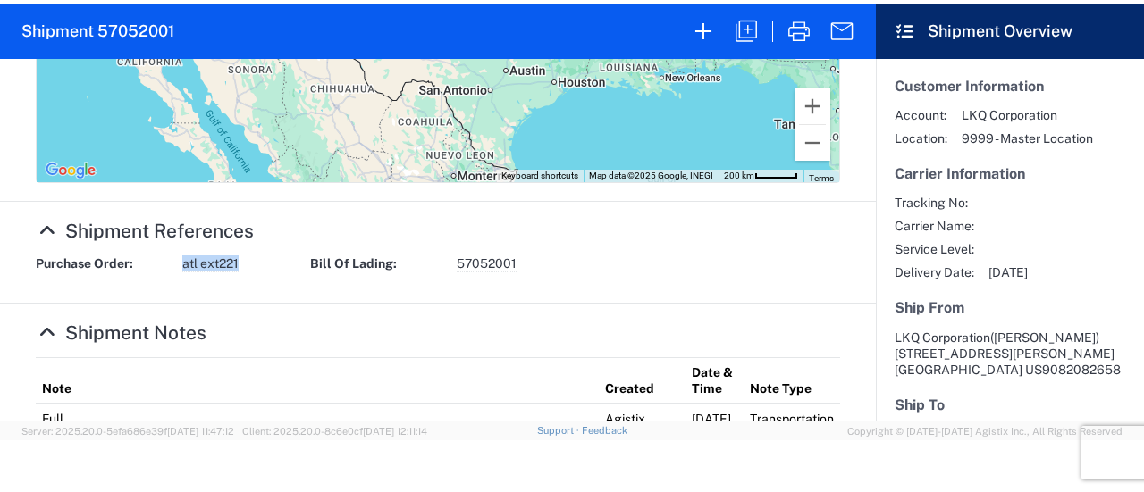
click at [174, 264] on div "Purchase Order: atl ext221" at bounding box center [164, 264] width 274 height 17
copy div "atl ext221"
click at [297, 310] on agx-collapsable-section "Shipment Notes Note Created Date & Time Note Type Full Agistix Truckload Servic…" at bounding box center [438, 431] width 876 height 255
drag, startPoint x: 238, startPoint y: 262, endPoint x: 165, endPoint y: 265, distance: 72.5
click at [165, 265] on div "Purchase Order: atl ext221" at bounding box center [164, 264] width 274 height 17
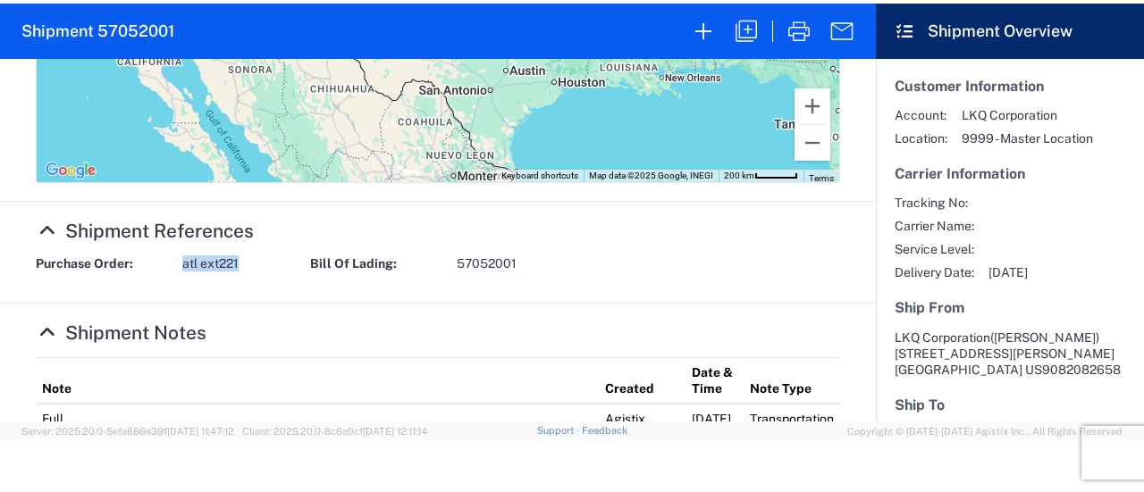
copy div "atl ext221"
click at [136, 286] on agx-collapsable-section "Shipment References Purchase Order: atl ext221 Bill Of Lading: 57052001" at bounding box center [438, 253] width 876 height 102
click at [131, 289] on agx-collapsable-section "Shipment References Purchase Order: atl ext221 Bill Of Lading: 57052001" at bounding box center [438, 253] width 876 height 102
click at [129, 289] on agx-collapsable-section "Shipment References Purchase Order: atl ext221 Bill Of Lading: 57052001" at bounding box center [438, 253] width 876 height 102
drag, startPoint x: 176, startPoint y: 265, endPoint x: 246, endPoint y: 267, distance: 69.8
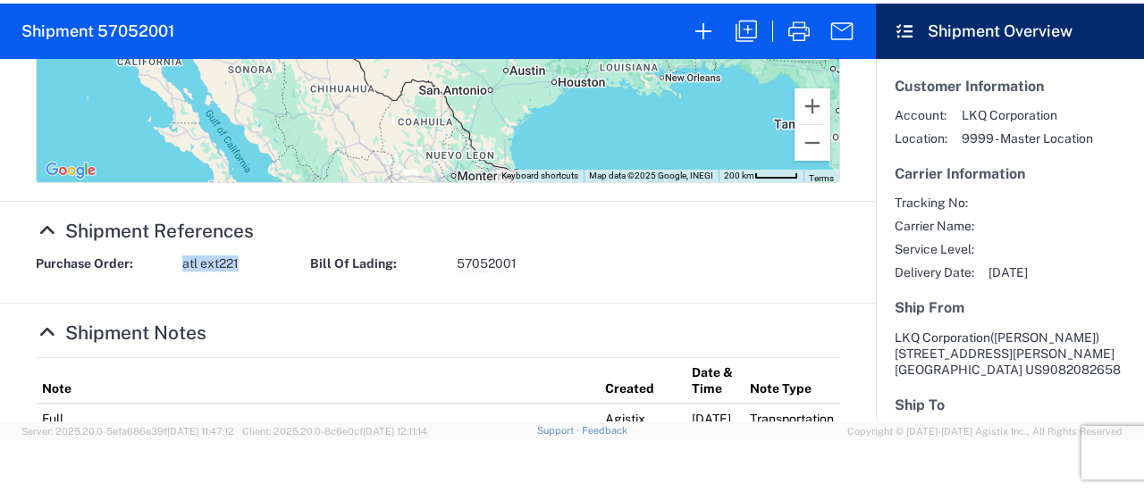
click at [246, 267] on div "Purchase Order: atl ext221" at bounding box center [164, 264] width 274 height 17
copy span "atl ext221"
